Goal: Task Accomplishment & Management: Use online tool/utility

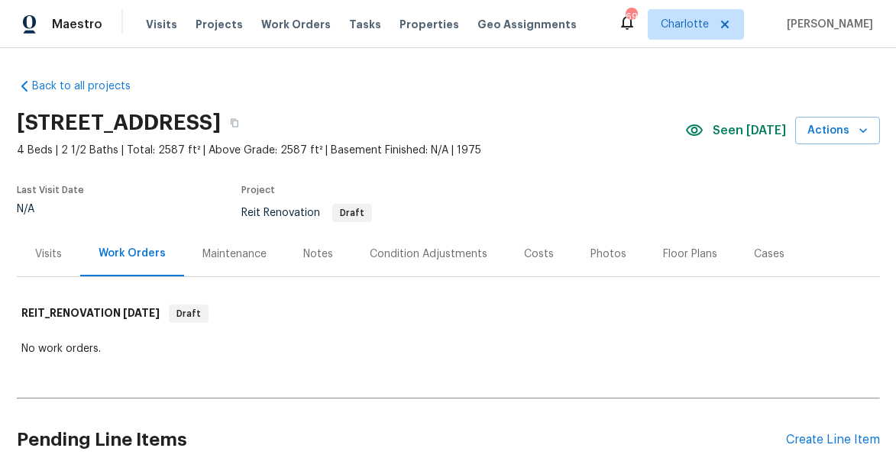
scroll to position [95, 0]
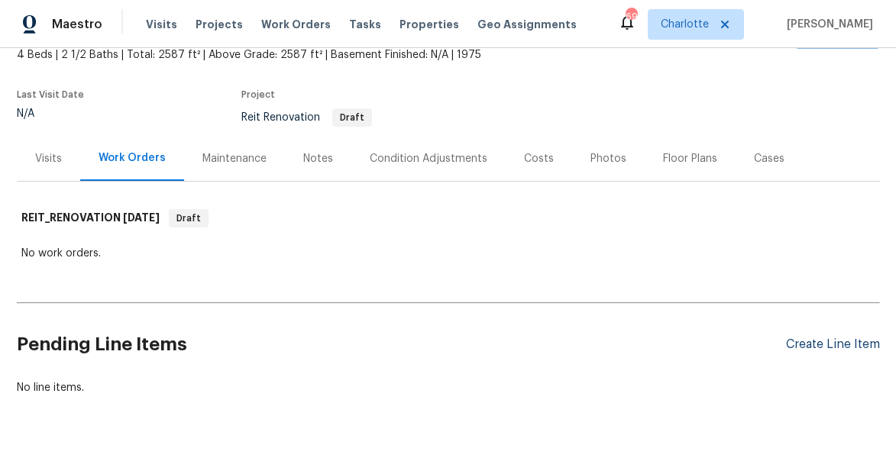
click at [810, 338] on div "Create Line Item" at bounding box center [833, 345] width 94 height 15
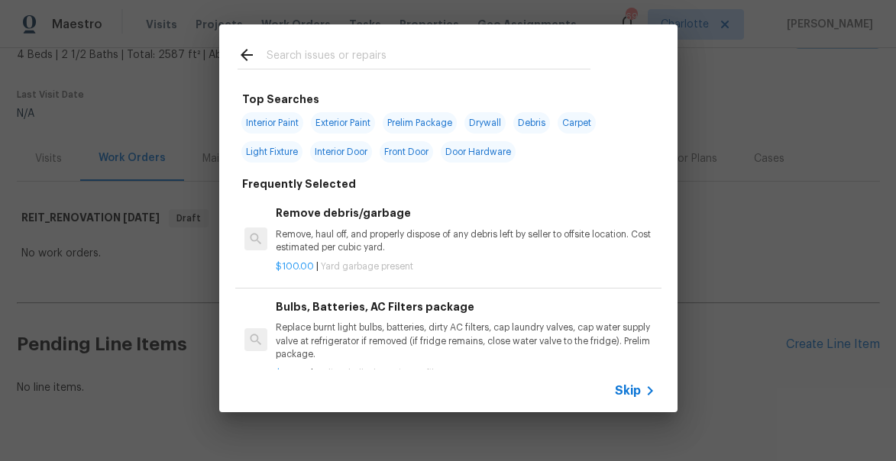
click at [814, 348] on div "Top Searches Interior Paint Exterior Paint Prelim Package Drywall Debris Carpet…" at bounding box center [448, 218] width 896 height 437
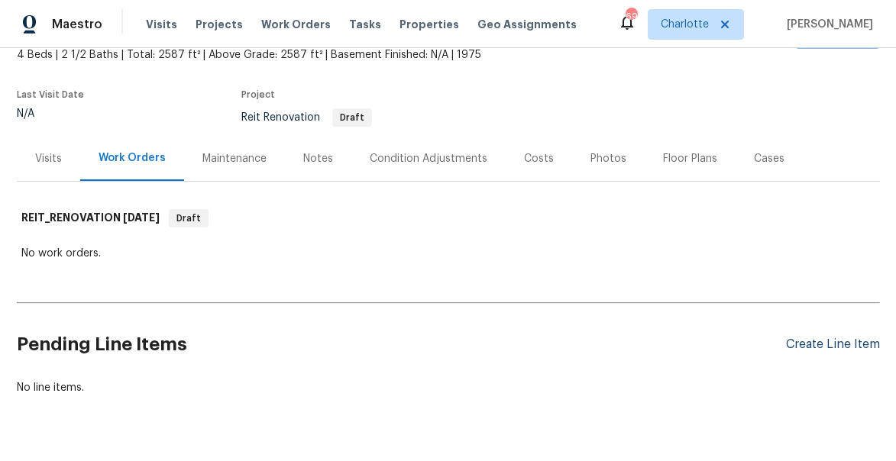
click at [808, 345] on div "Create Line Item" at bounding box center [833, 345] width 94 height 15
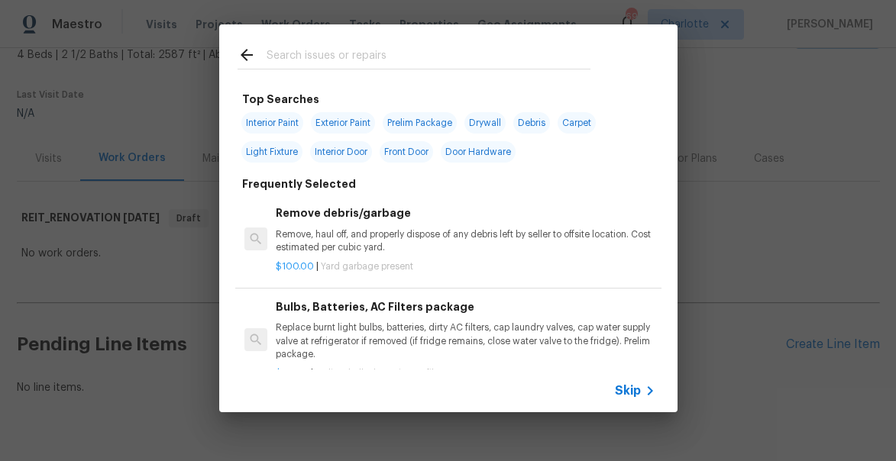
click at [305, 55] on input "text" at bounding box center [429, 57] width 324 height 23
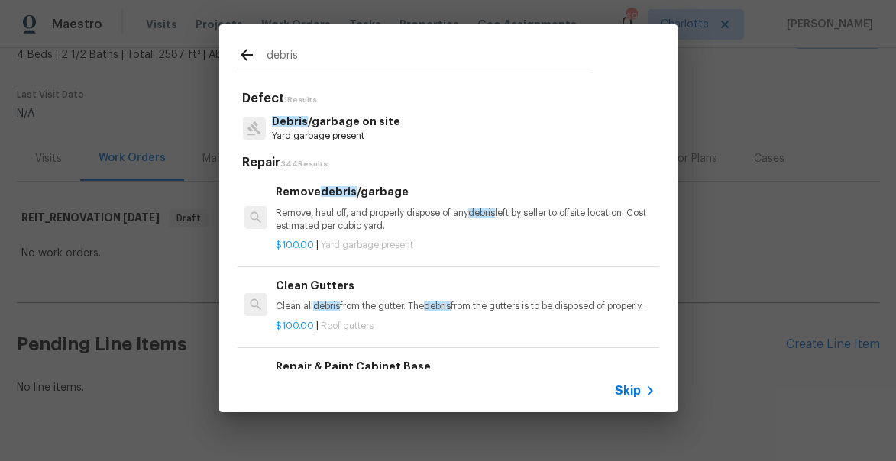
type input "debris"
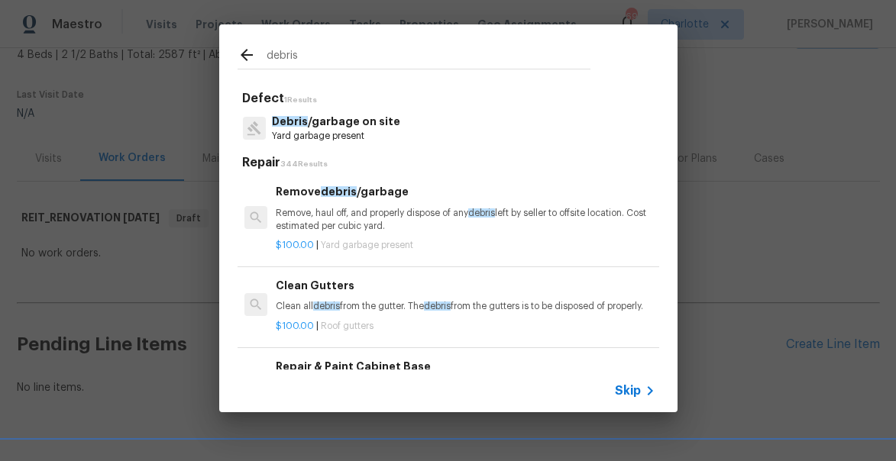
click at [351, 216] on p "Remove, haul off, and properly dispose of any debris left by seller to offsite …" at bounding box center [465, 220] width 379 height 26
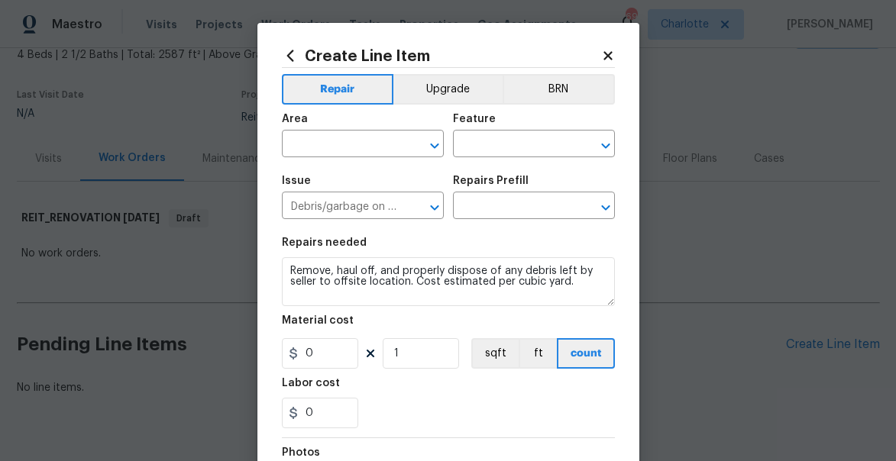
type input "Remove debris/garbage $100.00"
click at [315, 360] on input "100" at bounding box center [320, 353] width 76 height 31
type input "2500"
click at [349, 140] on input "text" at bounding box center [341, 146] width 119 height 24
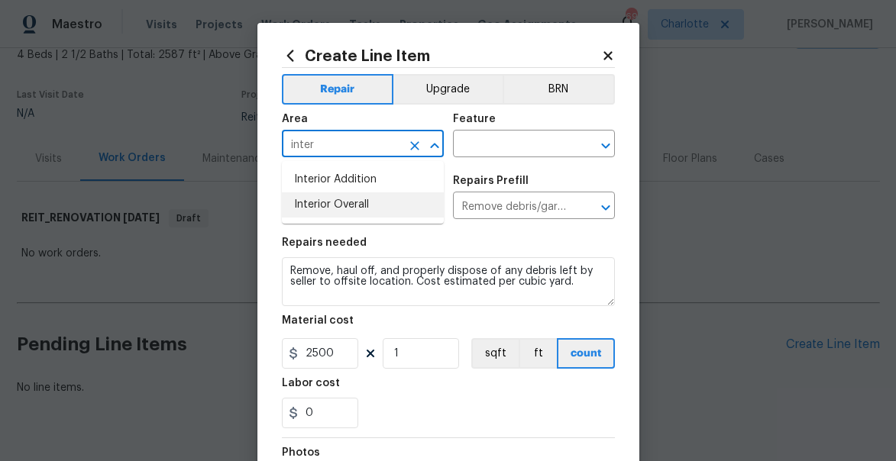
click at [373, 204] on li "Interior Overall" at bounding box center [363, 204] width 162 height 25
type input "Interior Overall"
click at [517, 137] on input "text" at bounding box center [512, 146] width 119 height 24
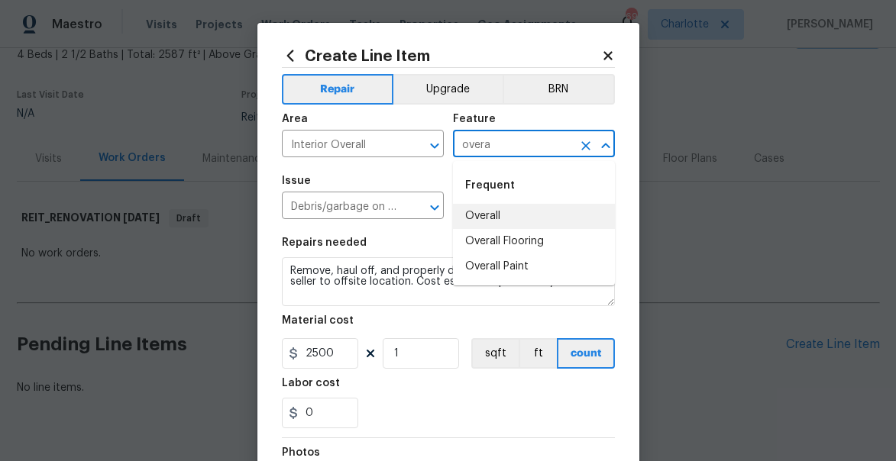
click at [495, 220] on li "Overall" at bounding box center [534, 216] width 162 height 25
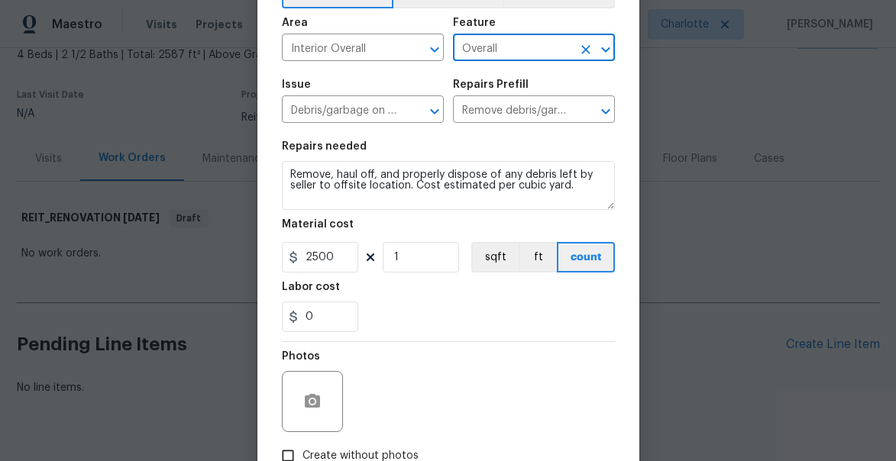
scroll to position [99, 0]
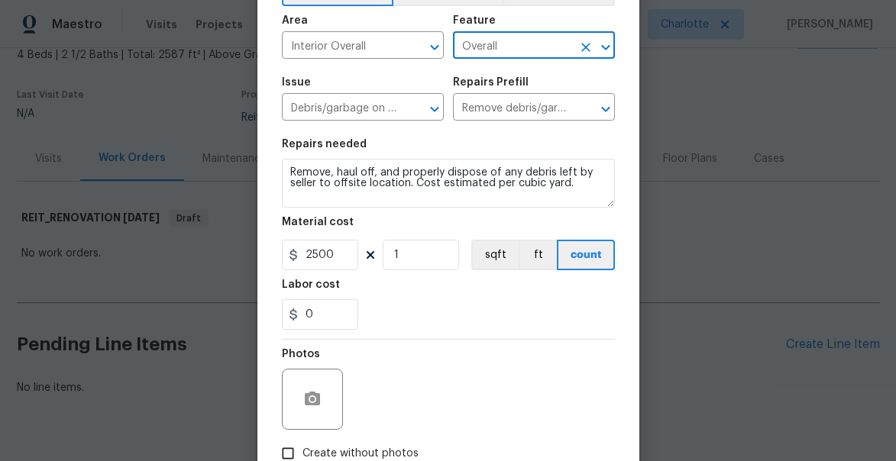
type input "Overall"
click at [333, 448] on span "Create without photos" at bounding box center [360, 454] width 116 height 16
click at [302, 448] on input "Create without photos" at bounding box center [287, 453] width 29 height 29
checkbox input "true"
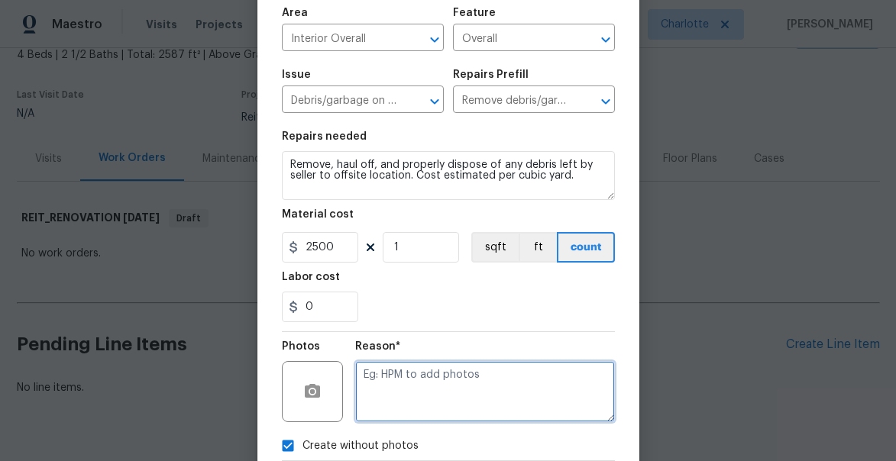
drag, startPoint x: 402, startPoint y: 390, endPoint x: 409, endPoint y: 342, distance: 47.9
click at [402, 390] on textarea at bounding box center [485, 391] width 260 height 61
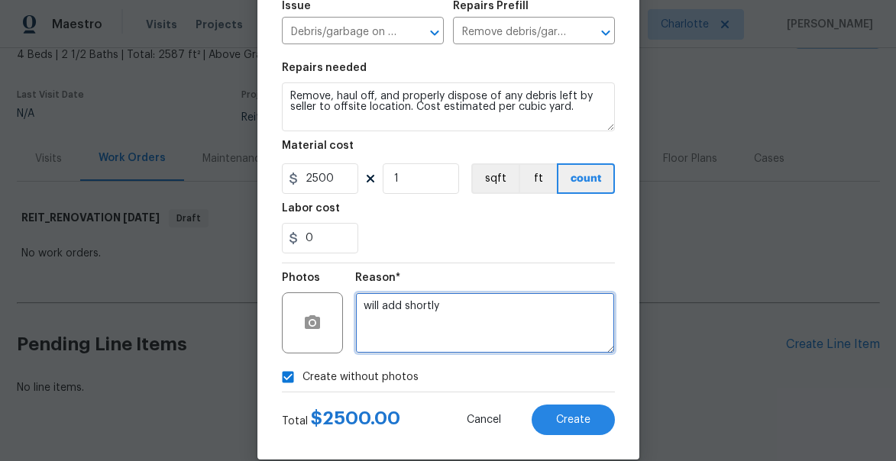
scroll to position [197, 0]
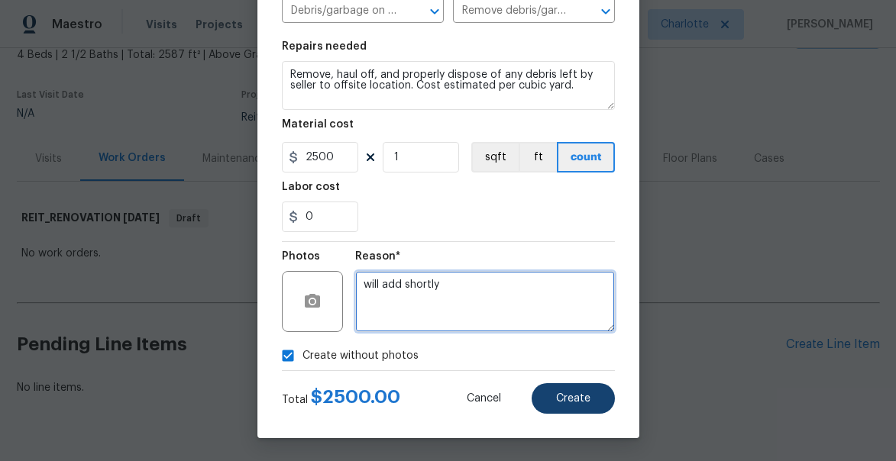
type textarea "will add shortly"
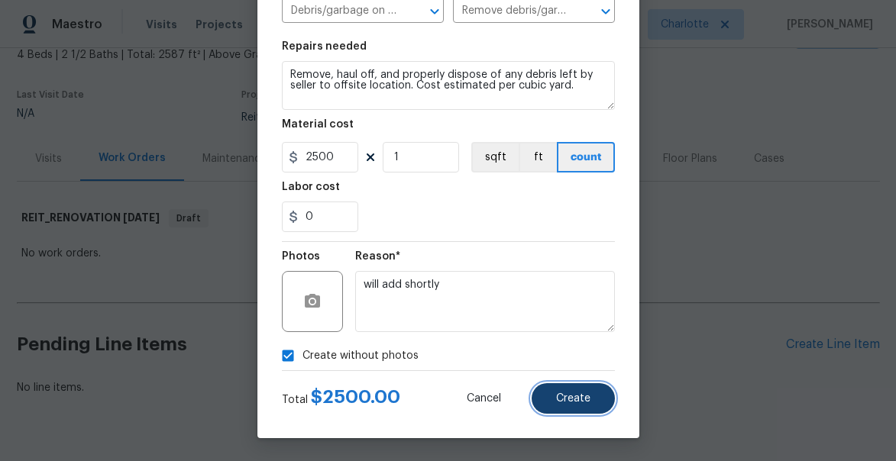
click at [584, 399] on span "Create" at bounding box center [573, 398] width 34 height 11
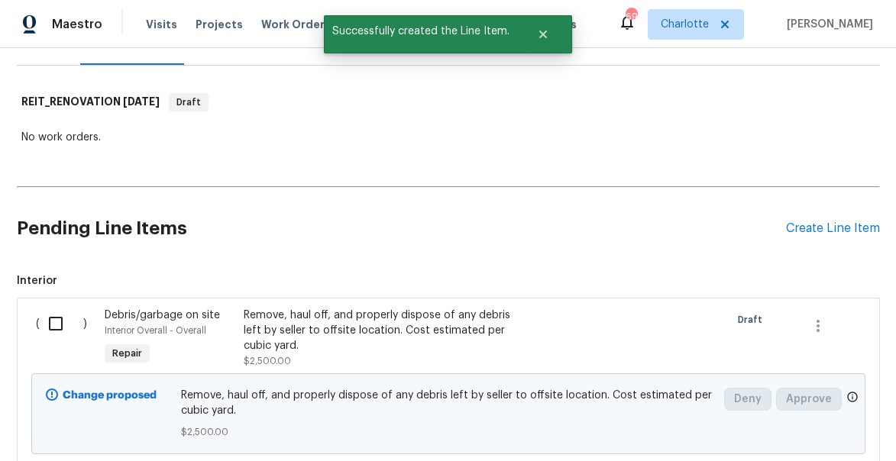
scroll to position [280, 0]
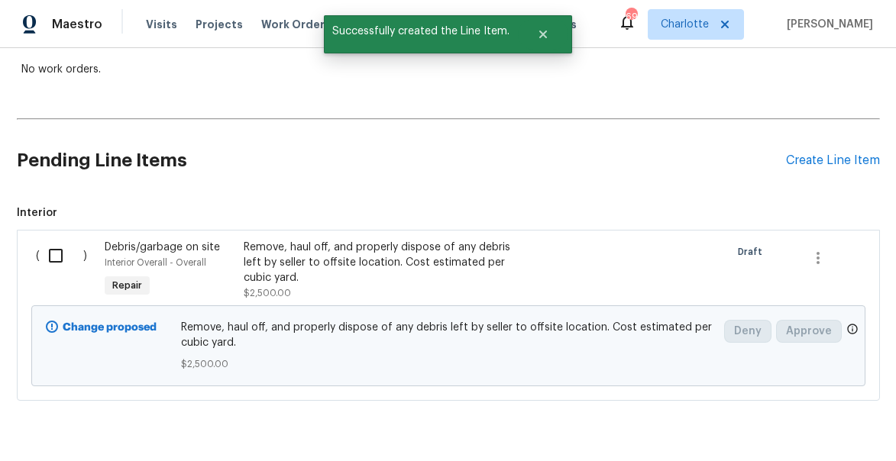
click at [50, 257] on input "checkbox" at bounding box center [62, 256] width 44 height 32
checkbox input "true"
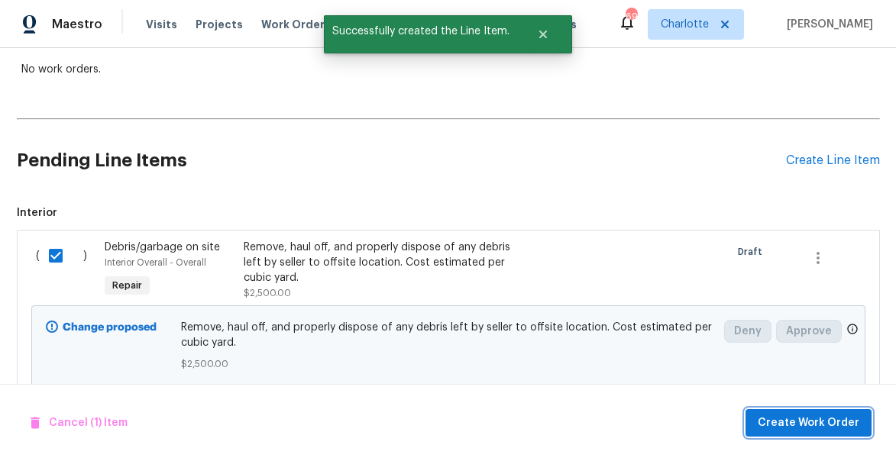
click at [816, 415] on span "Create Work Order" at bounding box center [809, 423] width 102 height 19
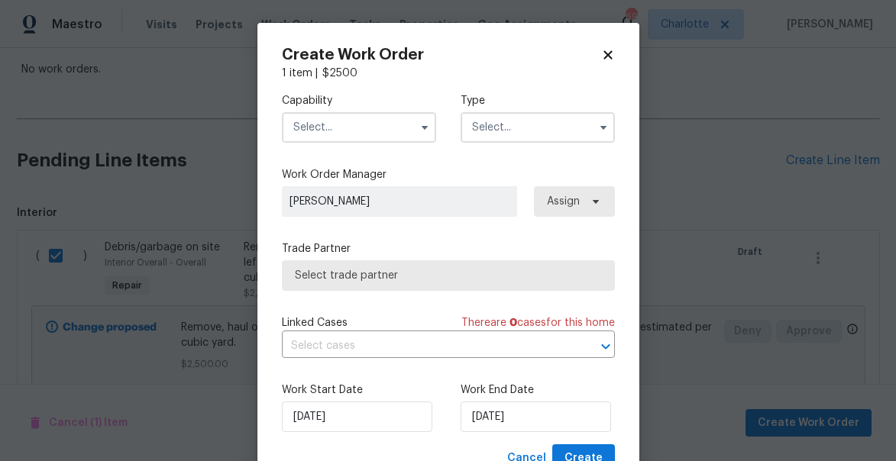
click at [361, 131] on input "text" at bounding box center [359, 127] width 154 height 31
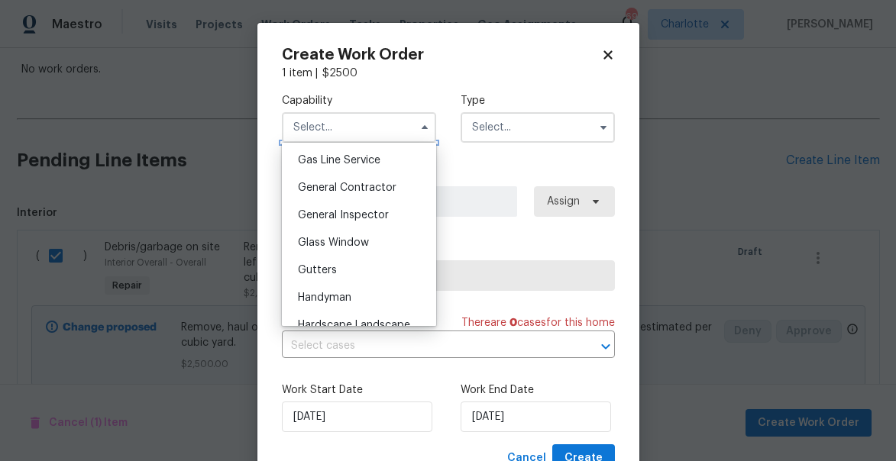
scroll to position [709, 0]
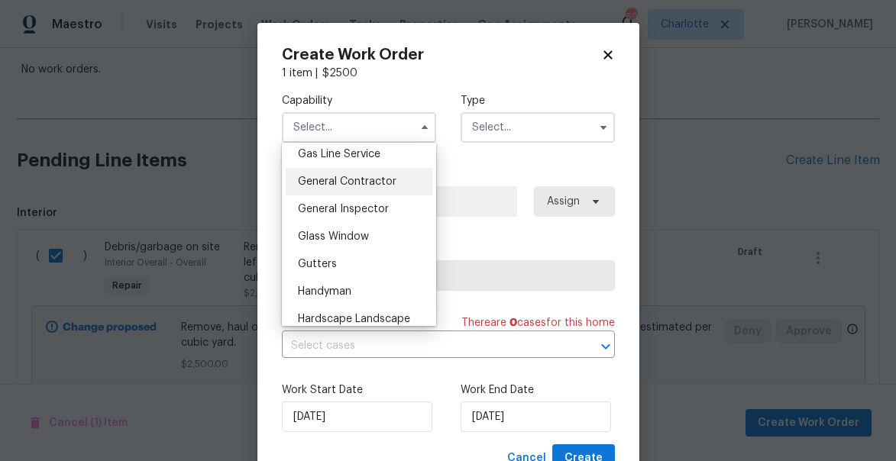
click at [331, 176] on span "General Contractor" at bounding box center [347, 181] width 99 height 11
type input "General Contractor"
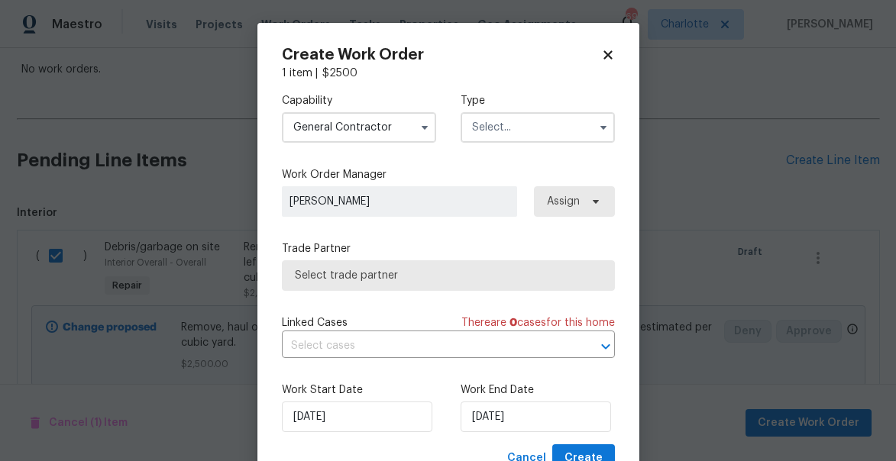
click at [497, 136] on input "text" at bounding box center [538, 127] width 154 height 31
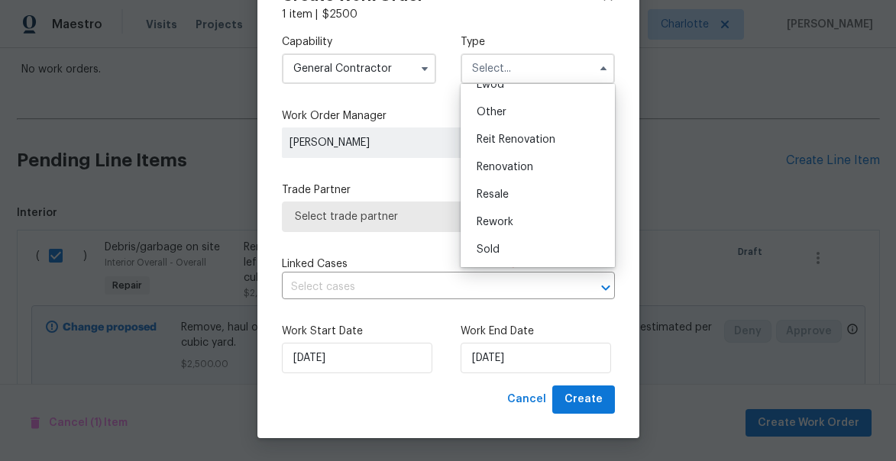
scroll to position [20, 0]
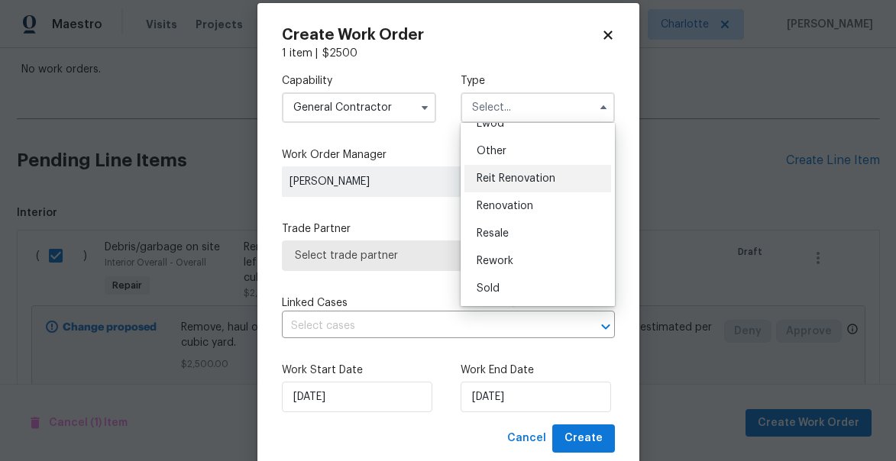
click at [512, 180] on span "Reit Renovation" at bounding box center [516, 178] width 79 height 11
type input "Reit Renovation"
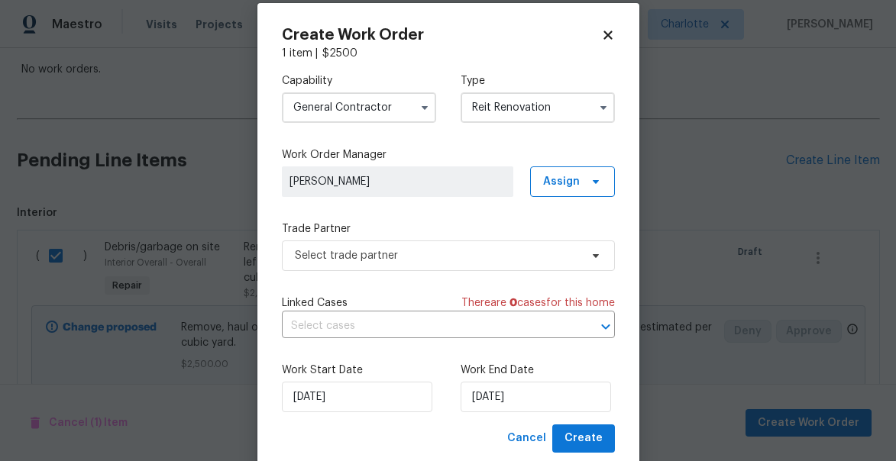
scroll to position [0, 0]
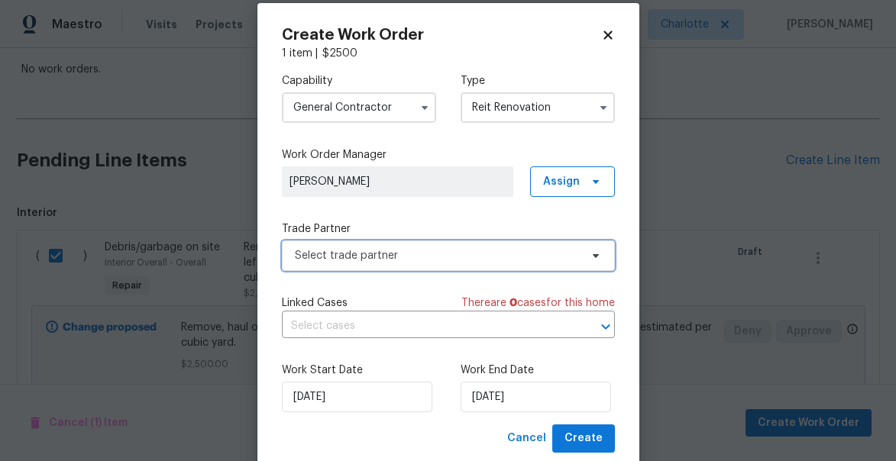
click at [332, 261] on span "Select trade partner" at bounding box center [437, 255] width 285 height 15
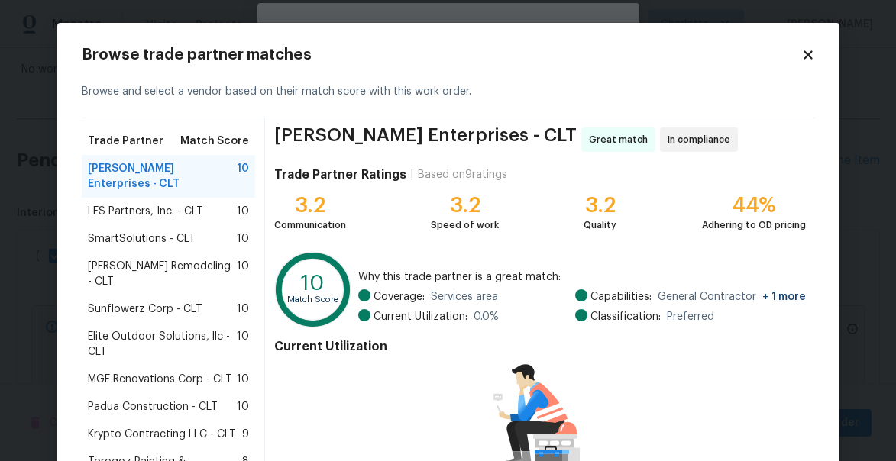
scroll to position [150, 0]
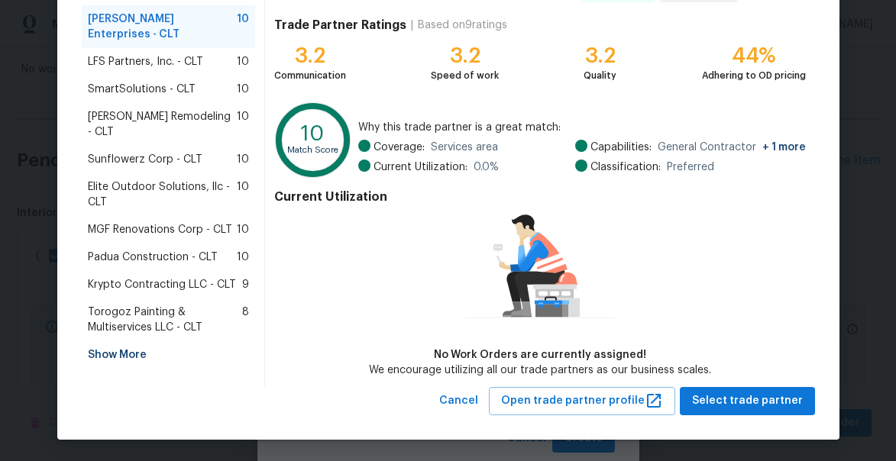
click at [131, 341] on div "Show More" at bounding box center [169, 354] width 174 height 27
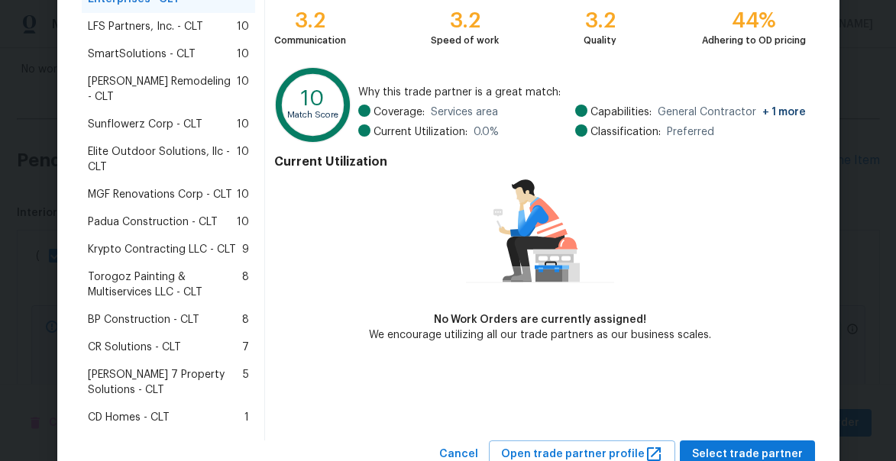
scroll to position [209, 0]
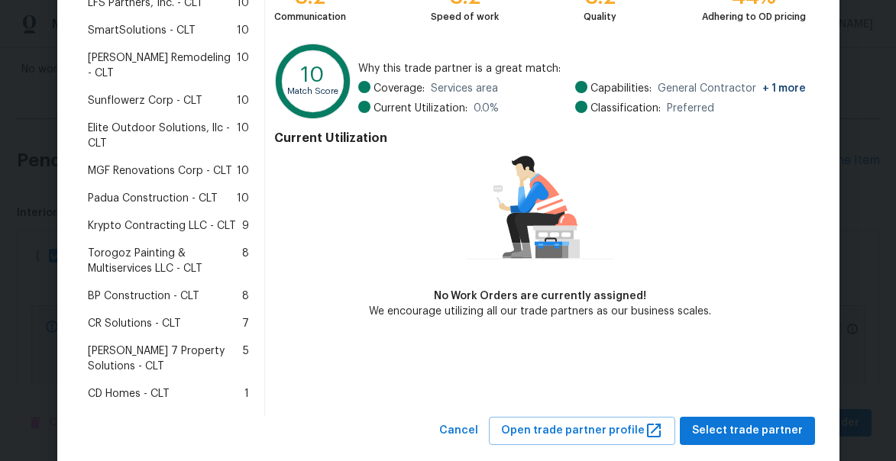
click at [136, 289] on span "BP Construction - CLT" at bounding box center [144, 296] width 112 height 15
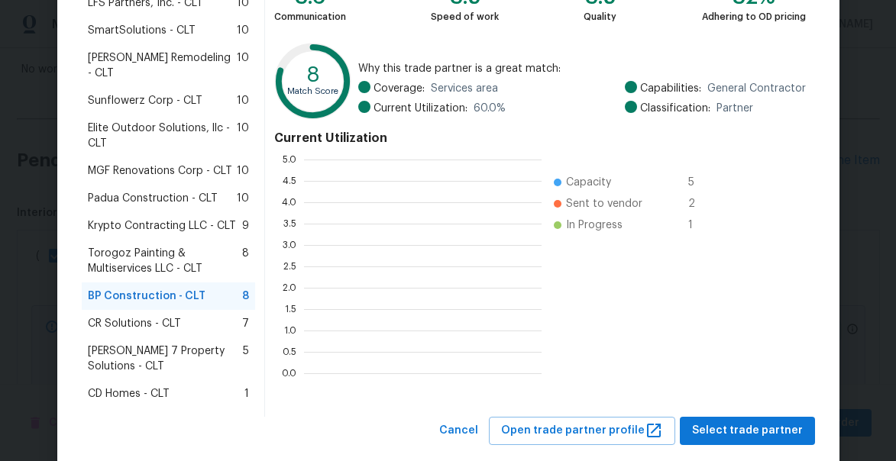
scroll to position [214, 238]
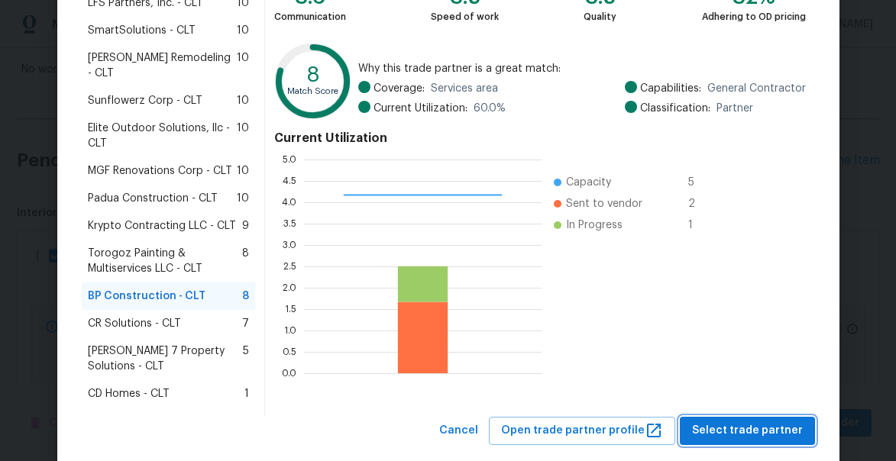
click at [729, 417] on button "Select trade partner" at bounding box center [747, 431] width 135 height 28
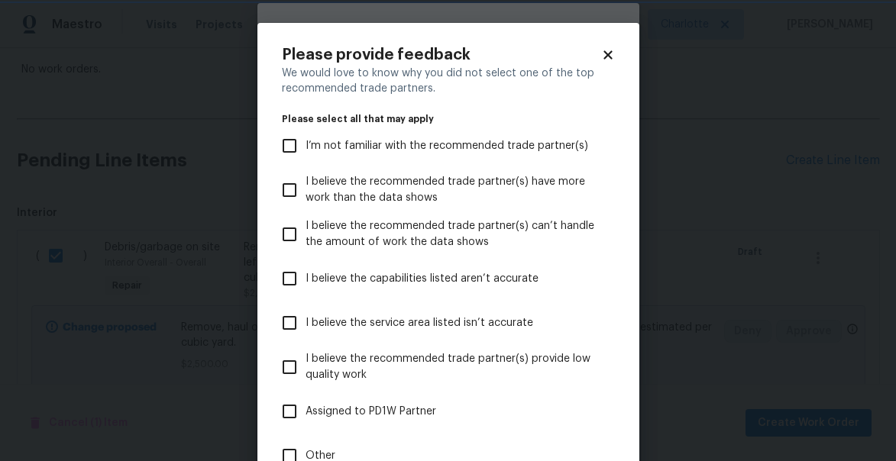
scroll to position [144, 0]
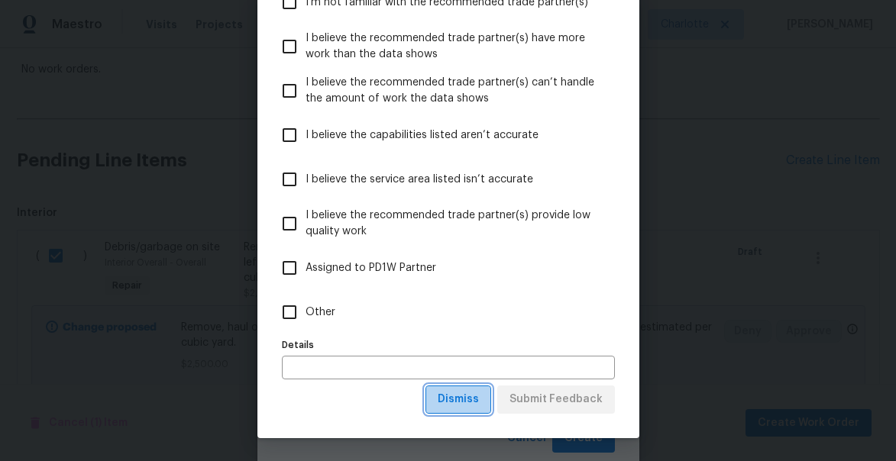
click at [467, 403] on span "Dismiss" at bounding box center [458, 399] width 41 height 19
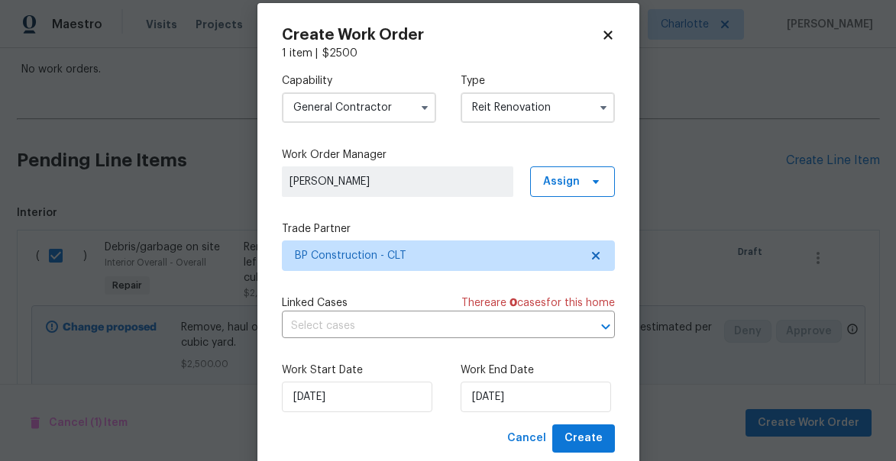
scroll to position [0, 0]
click at [540, 393] on input "10/13/2025" at bounding box center [536, 397] width 150 height 31
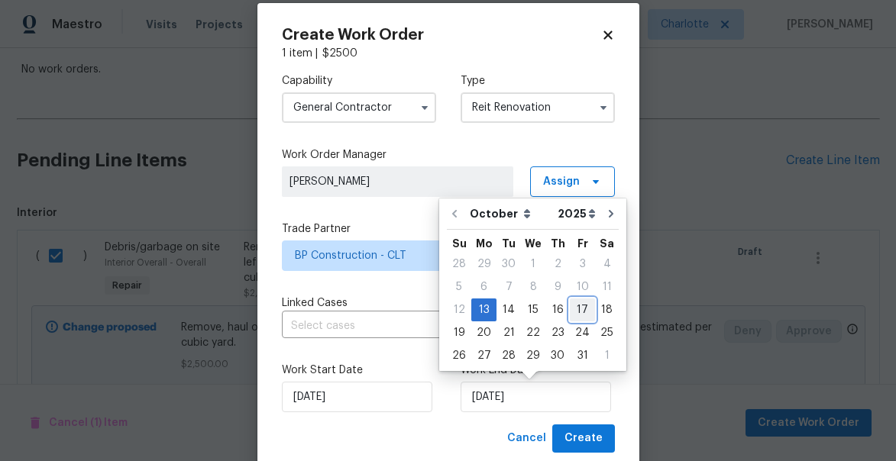
click at [581, 311] on div "17" at bounding box center [582, 309] width 25 height 21
type input "10/17/2025"
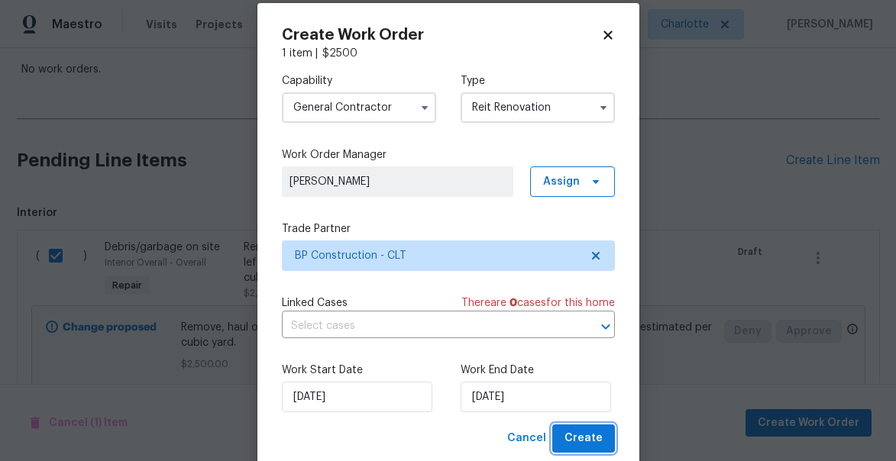
click at [607, 435] on button "Create" at bounding box center [583, 439] width 63 height 28
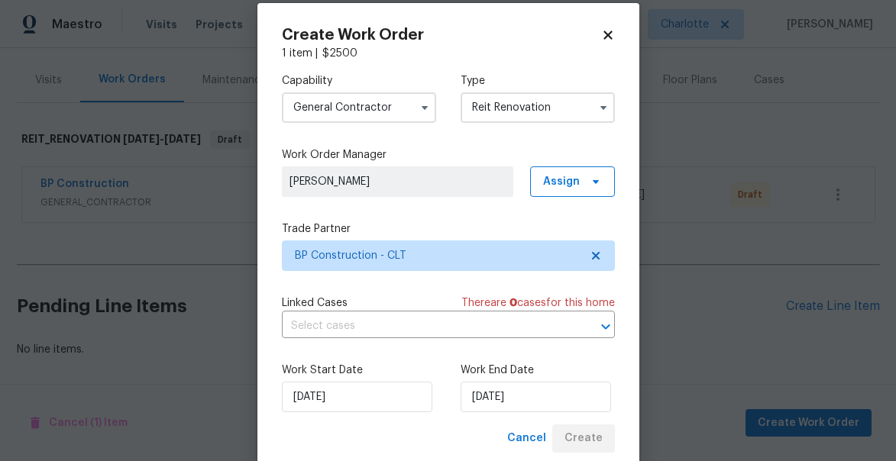
scroll to position [174, 0]
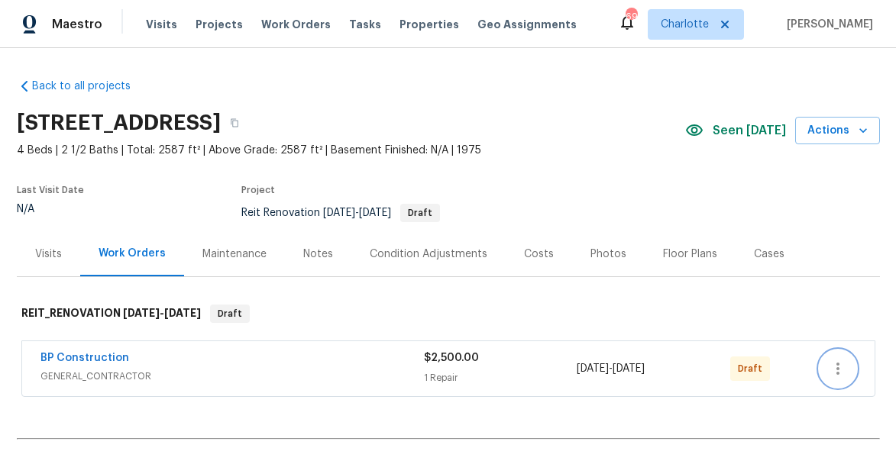
click at [844, 371] on icon "button" at bounding box center [838, 369] width 18 height 18
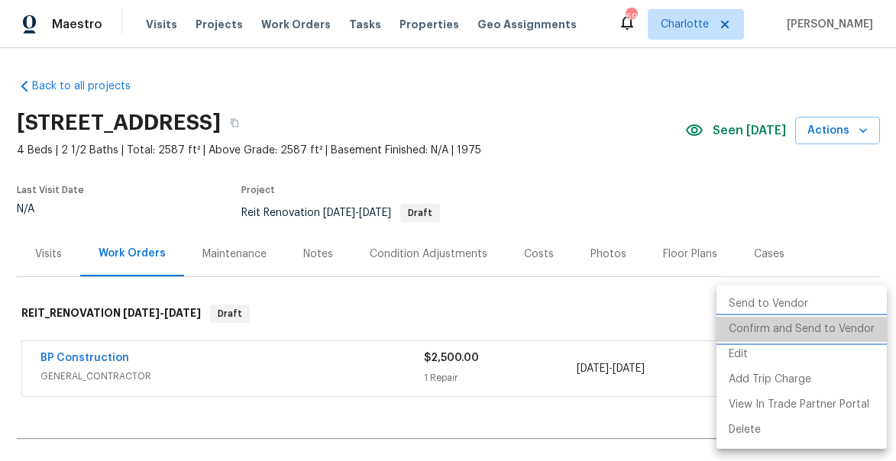
click at [820, 330] on li "Confirm and Send to Vendor" at bounding box center [801, 329] width 170 height 25
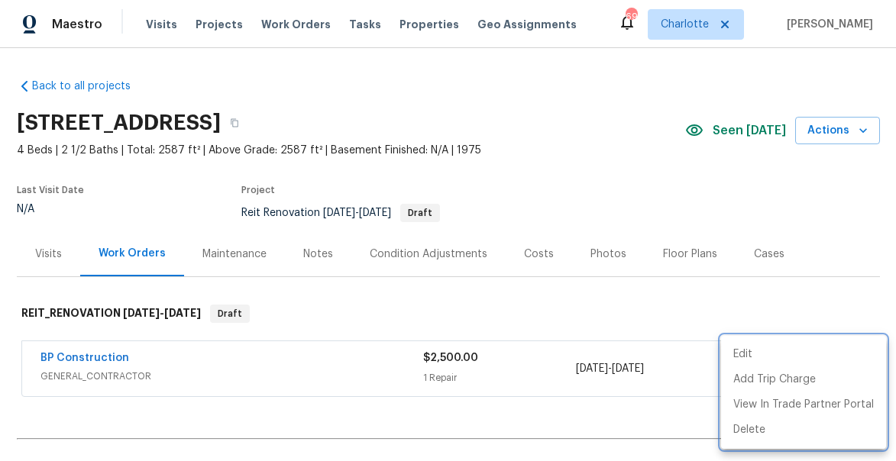
click at [698, 183] on div at bounding box center [448, 230] width 896 height 461
